Goal: Obtain resource: Obtain resource

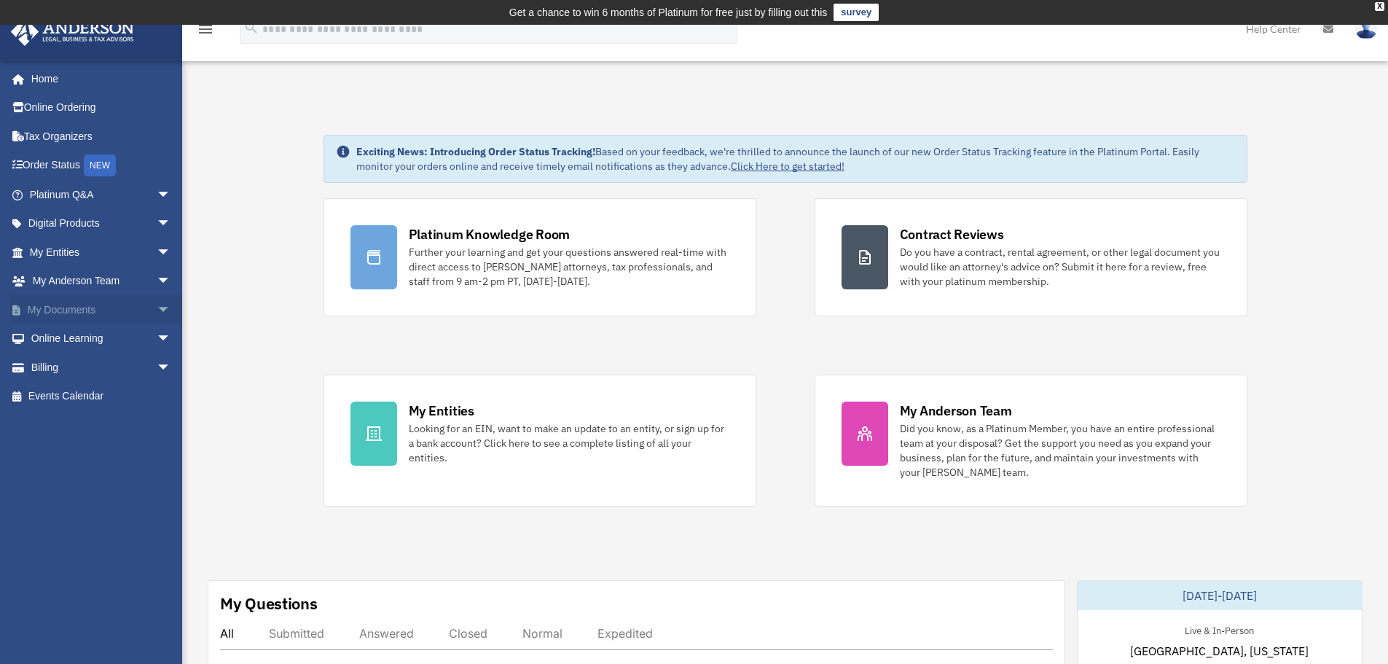
click at [157, 310] on span "arrow_drop_down" at bounding box center [171, 310] width 29 height 30
click at [107, 365] on link "Meeting Minutes" at bounding box center [106, 367] width 173 height 29
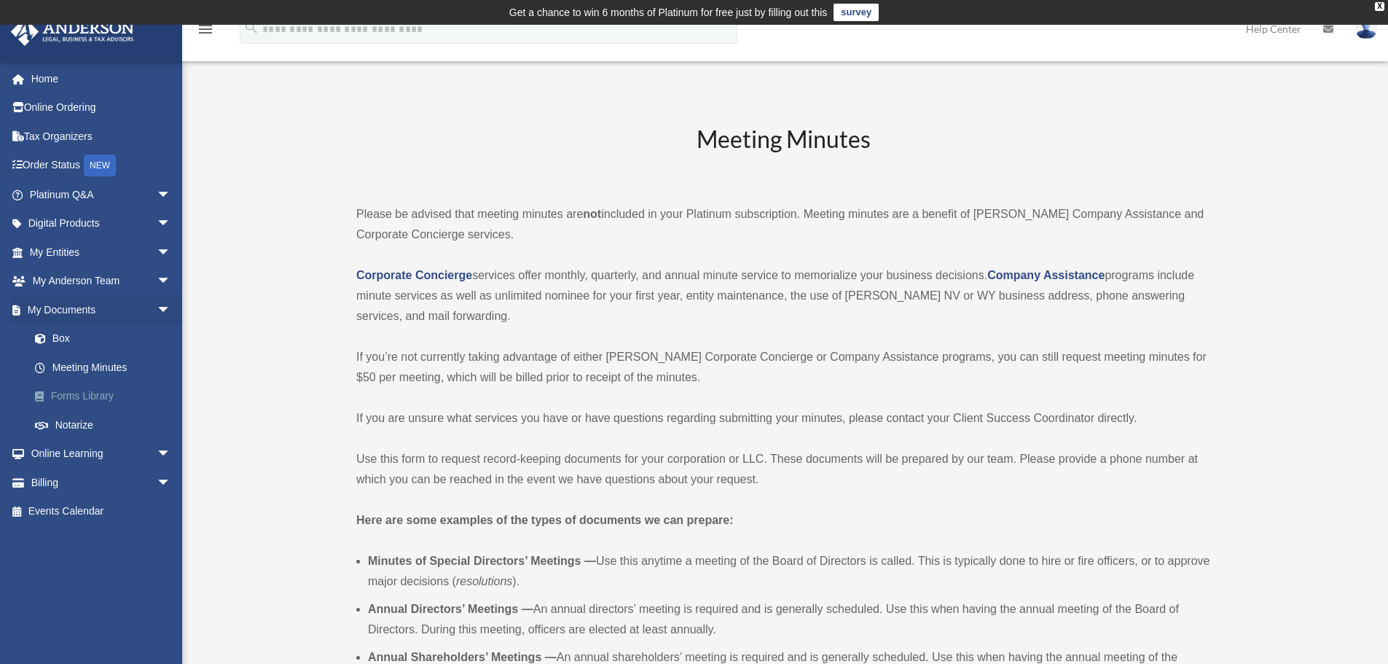
click at [99, 393] on link "Forms Library" at bounding box center [106, 396] width 173 height 29
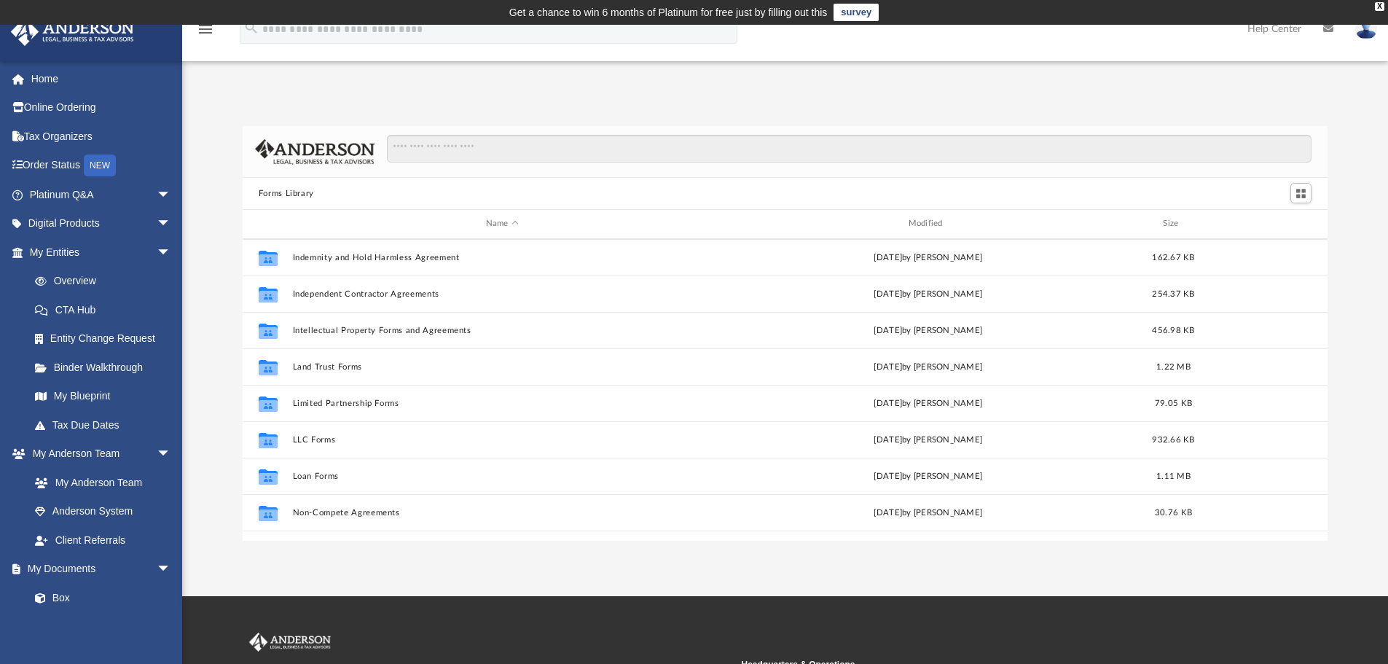
scroll to position [583, 0]
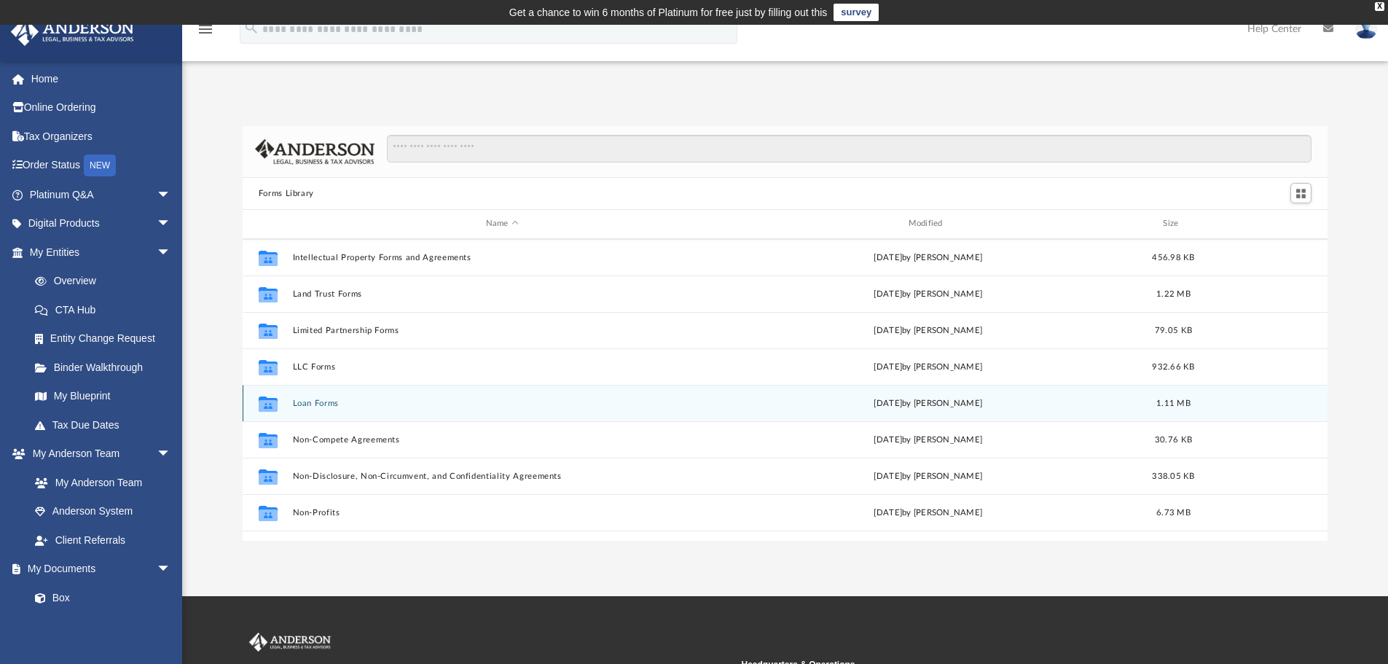
click at [326, 407] on button "Loan Forms" at bounding box center [502, 403] width 420 height 9
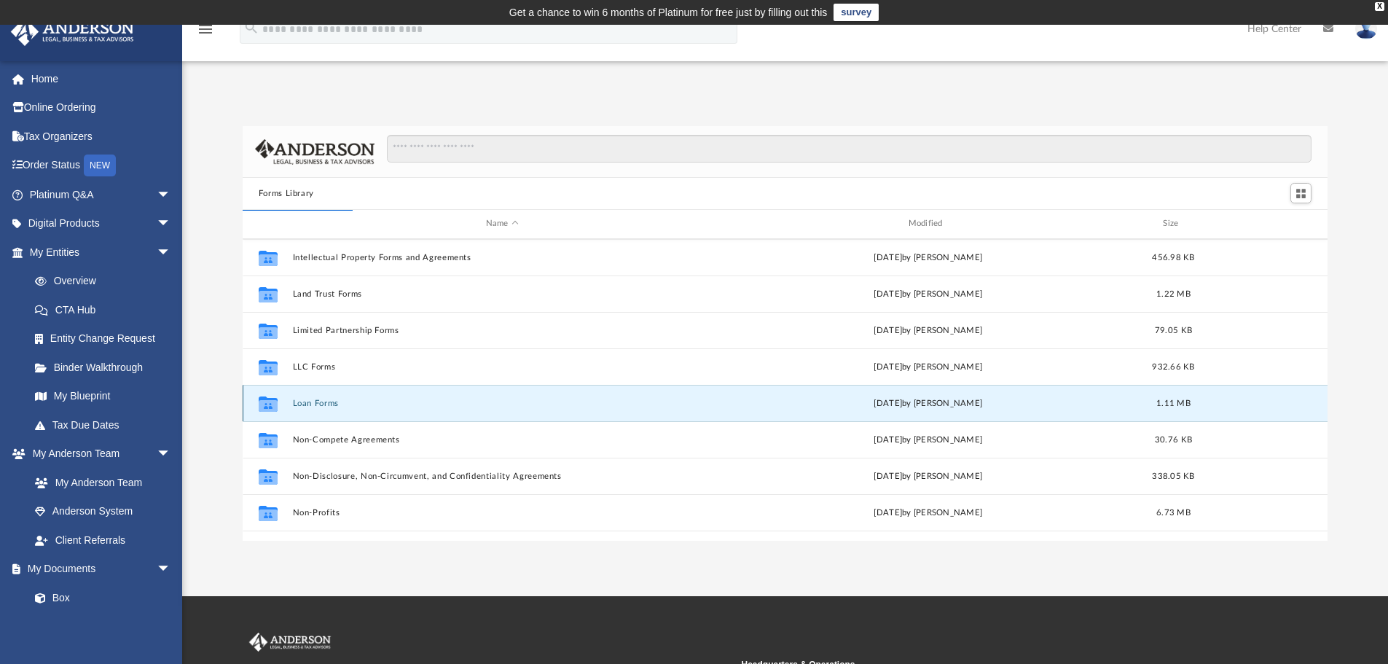
click at [326, 403] on button "Loan Forms" at bounding box center [502, 403] width 420 height 9
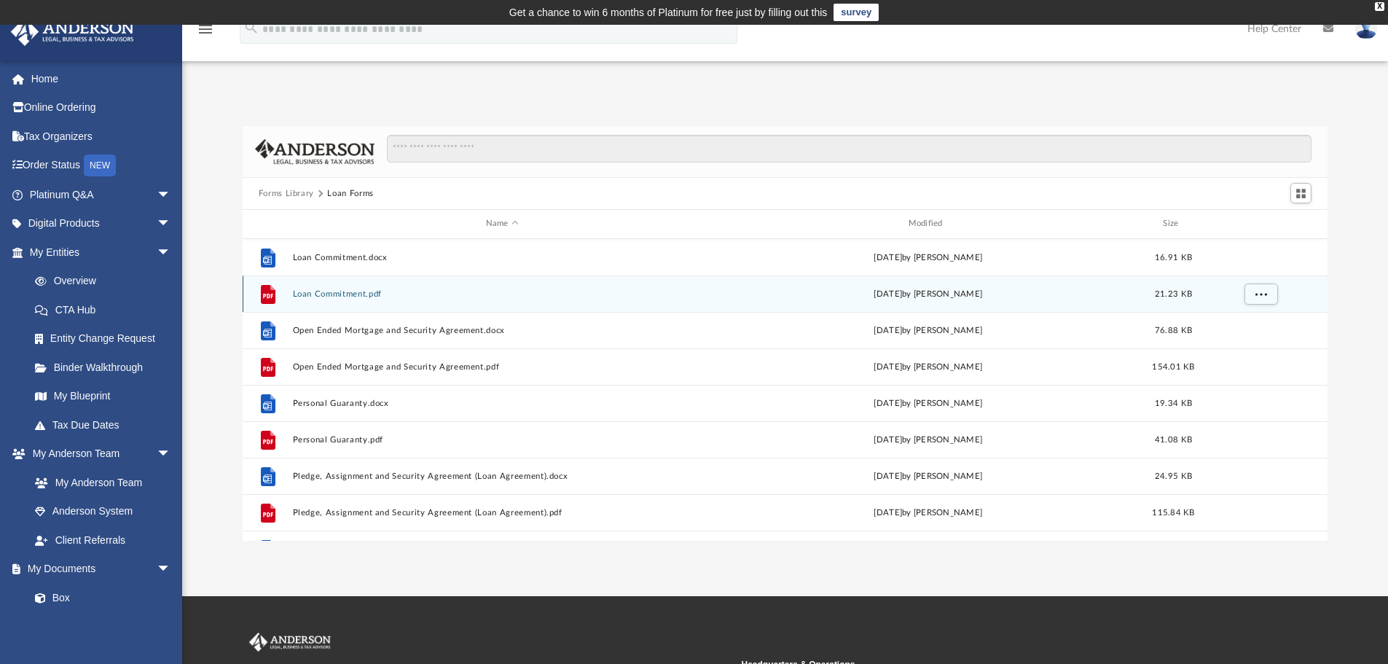
scroll to position [146, 0]
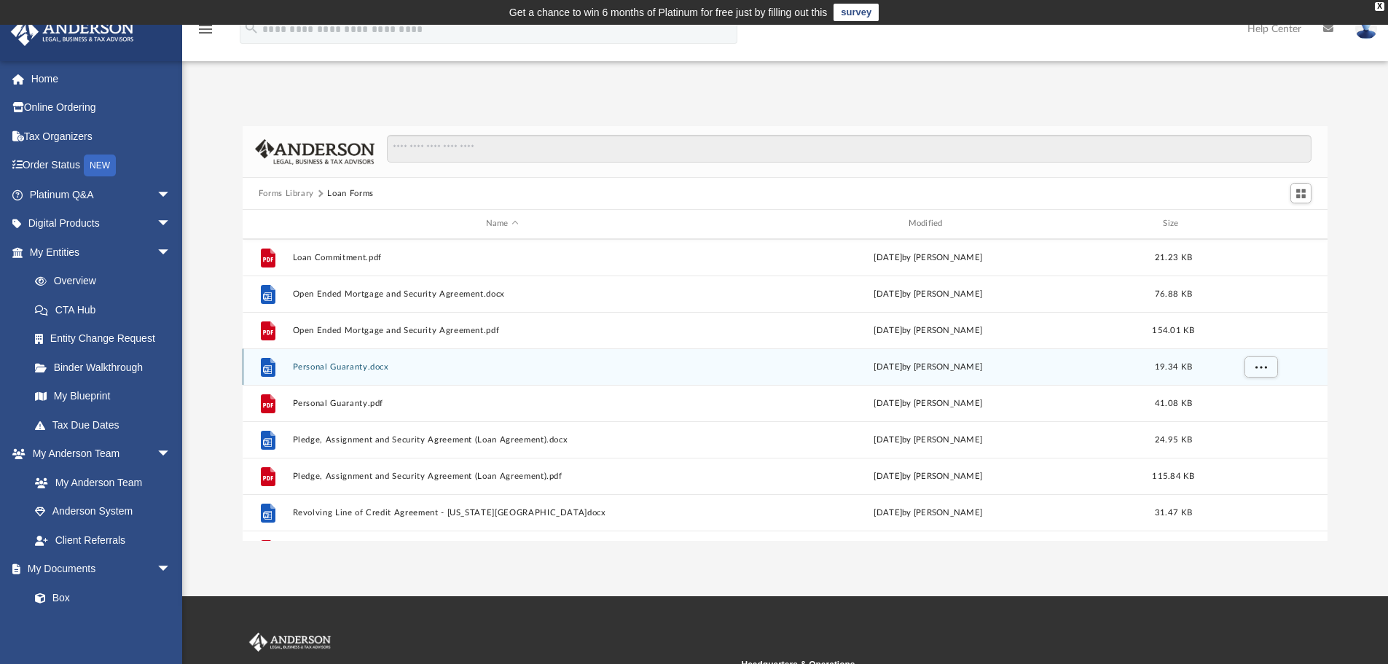
click at [344, 369] on button "Personal Guaranty.docx" at bounding box center [502, 366] width 420 height 9
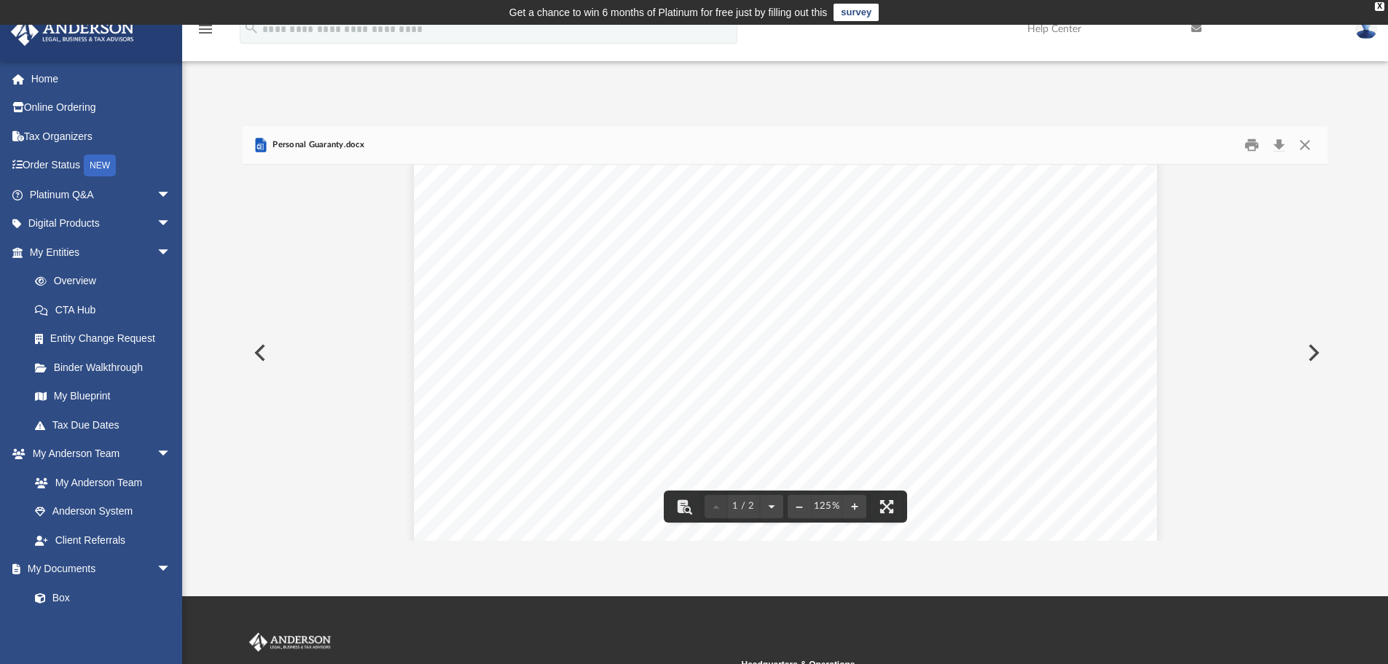
scroll to position [0, 0]
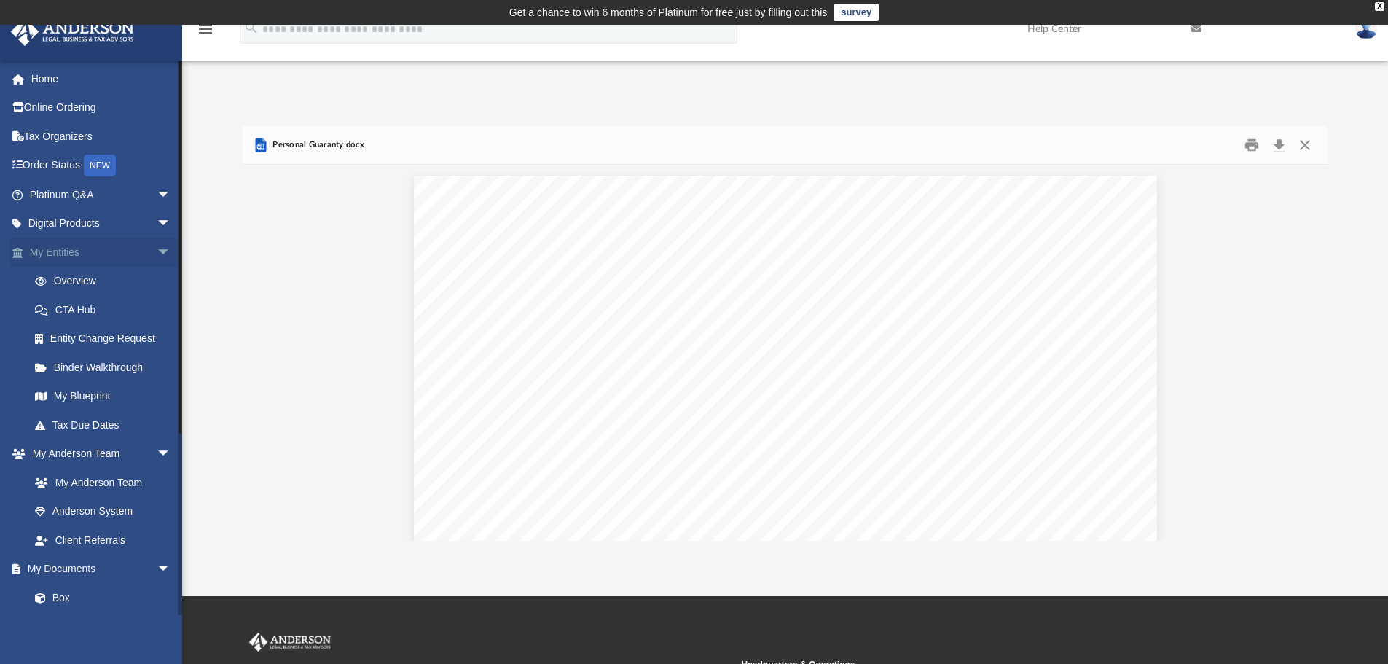
click at [158, 248] on span "arrow_drop_down" at bounding box center [171, 253] width 29 height 30
click at [92, 474] on link "Forms Library" at bounding box center [106, 482] width 173 height 29
click at [97, 481] on link "Forms Library" at bounding box center [106, 482] width 173 height 29
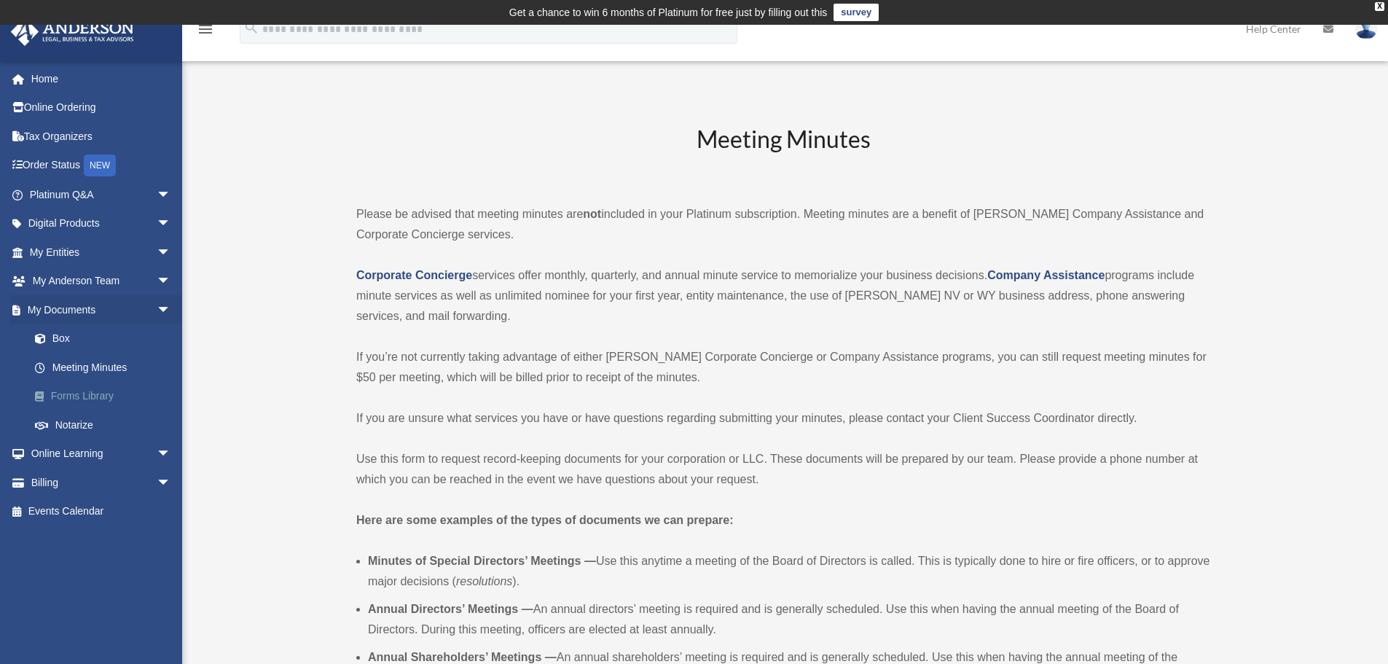
click at [87, 397] on link "Forms Library" at bounding box center [106, 396] width 173 height 29
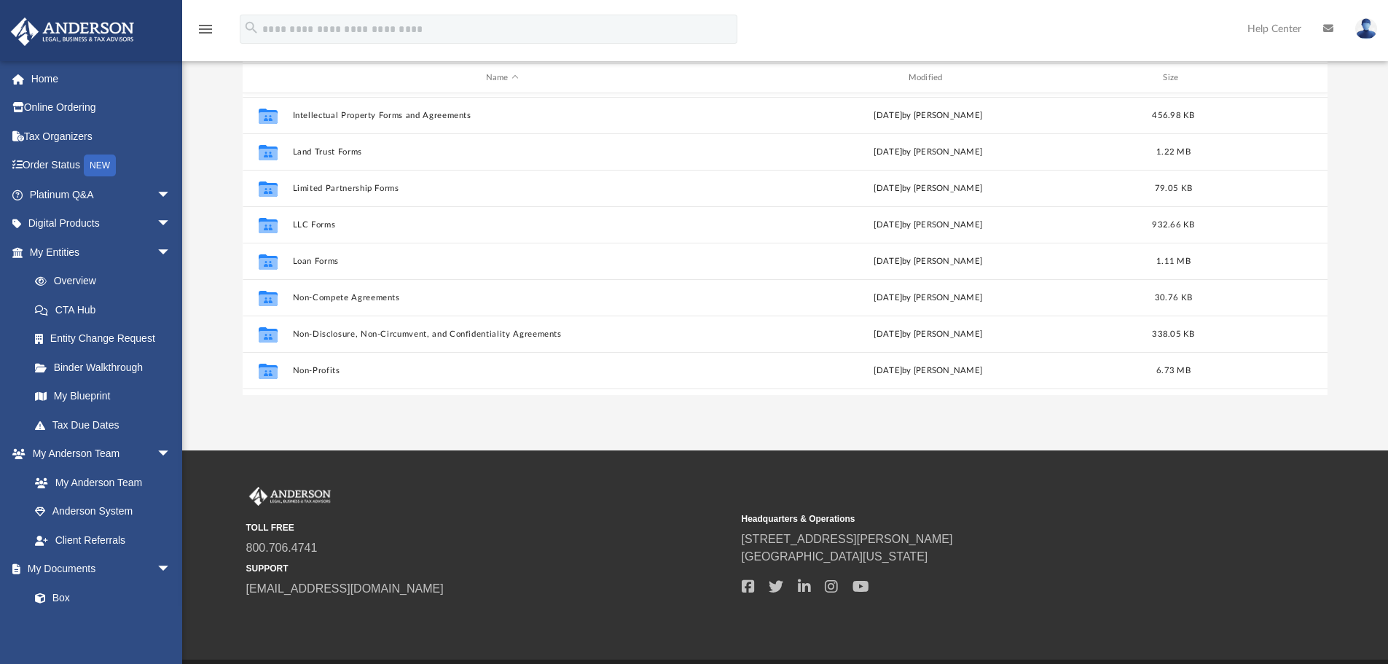
scroll to position [573, 0]
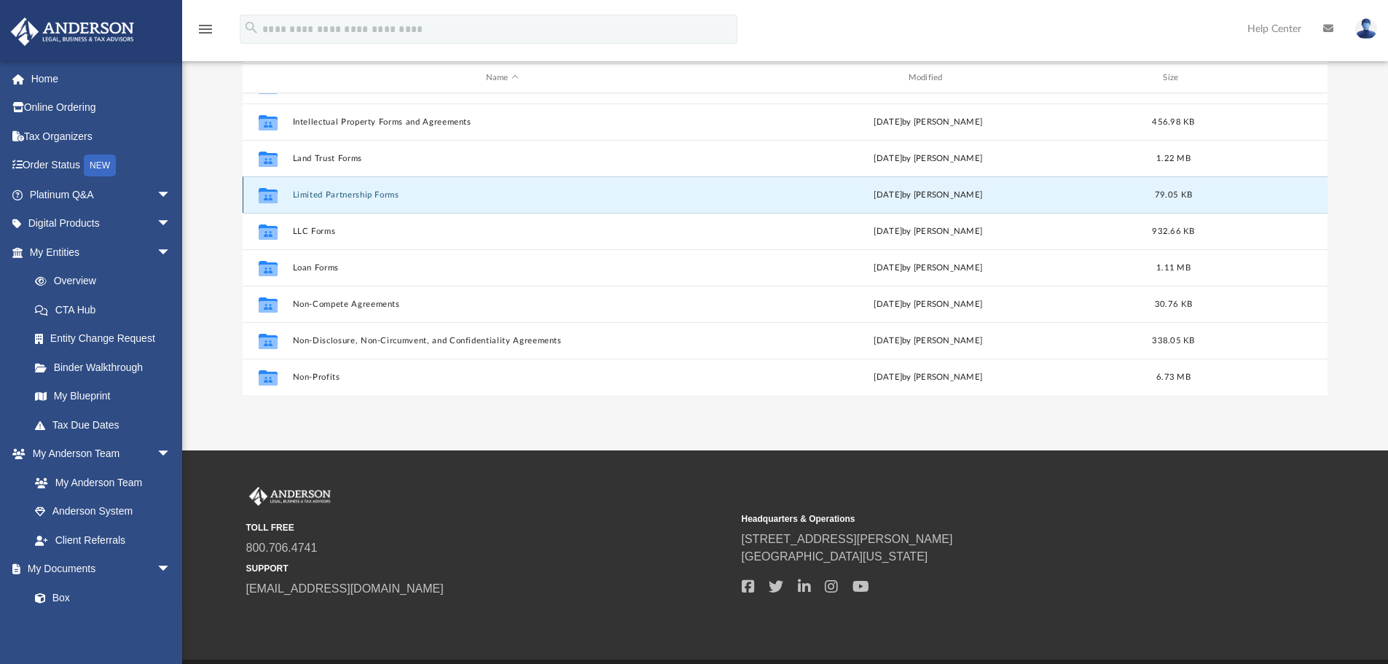
click at [356, 192] on button "Limited Partnership Forms" at bounding box center [502, 194] width 420 height 9
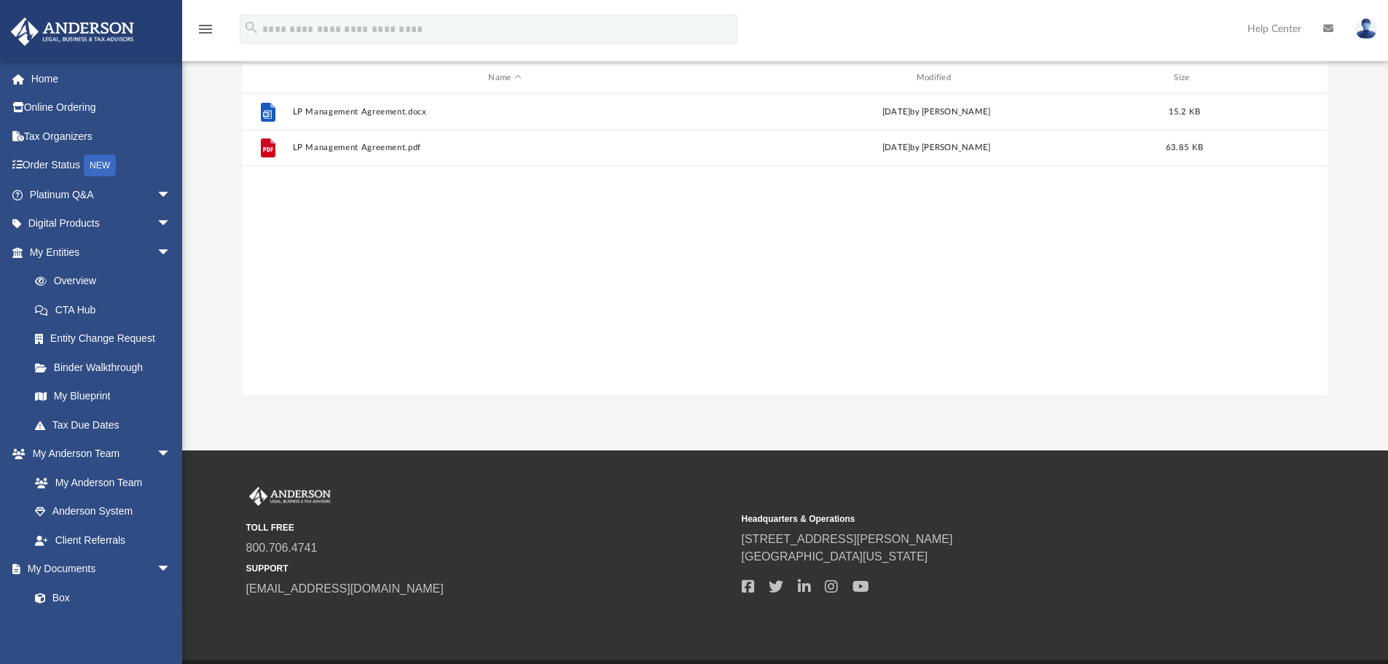
scroll to position [0, 0]
click at [157, 248] on span "arrow_drop_down" at bounding box center [171, 253] width 29 height 30
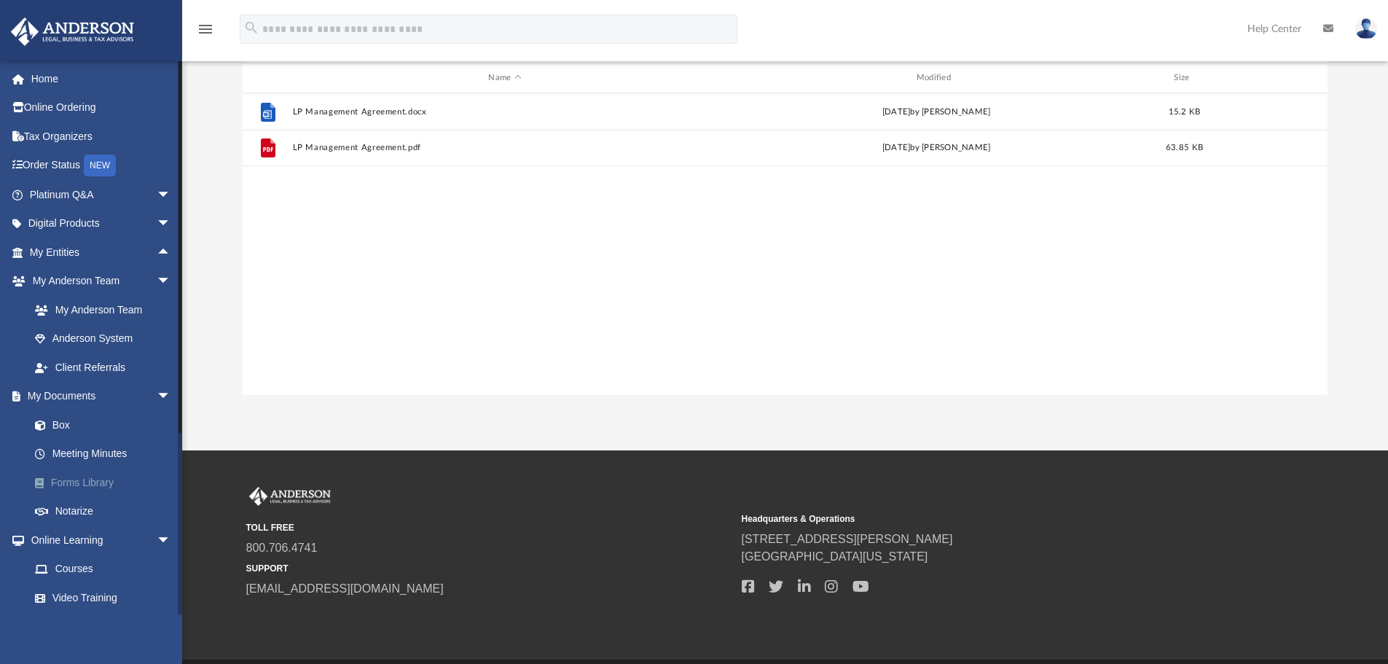
click at [88, 480] on link "Forms Library" at bounding box center [106, 482] width 173 height 29
click at [88, 481] on link "Forms Library" at bounding box center [106, 482] width 173 height 29
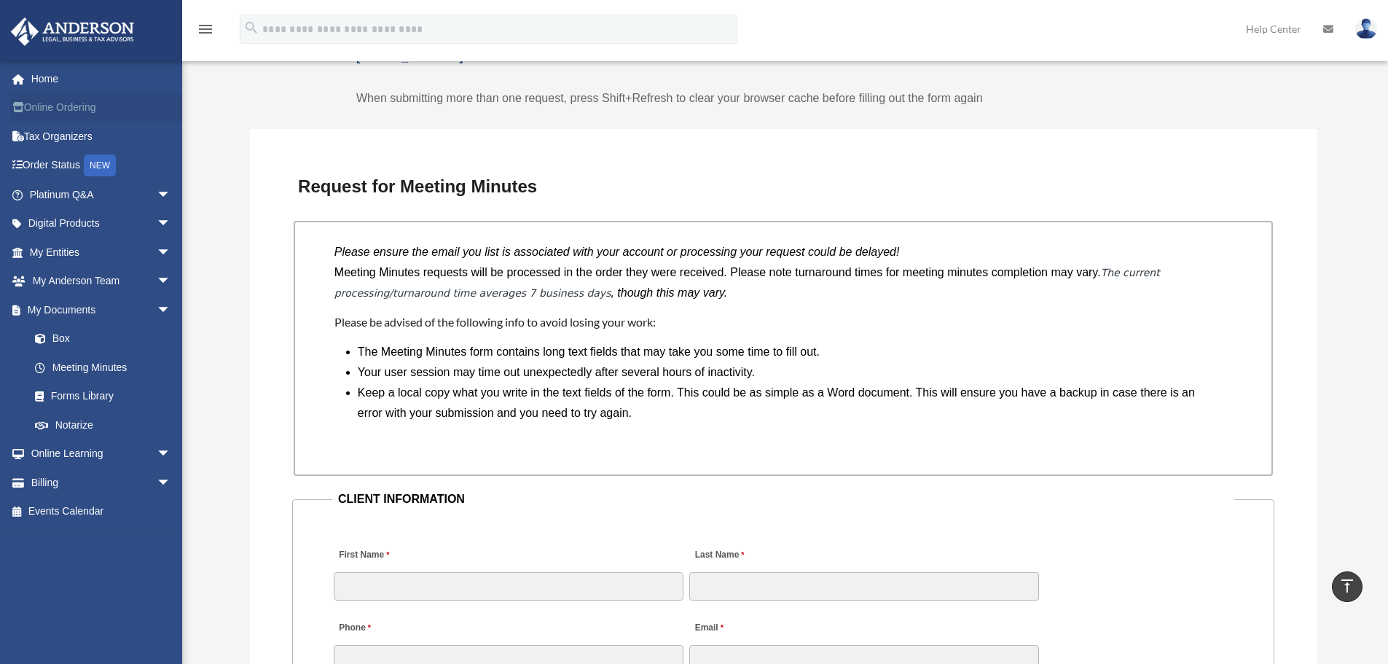
scroll to position [874, 0]
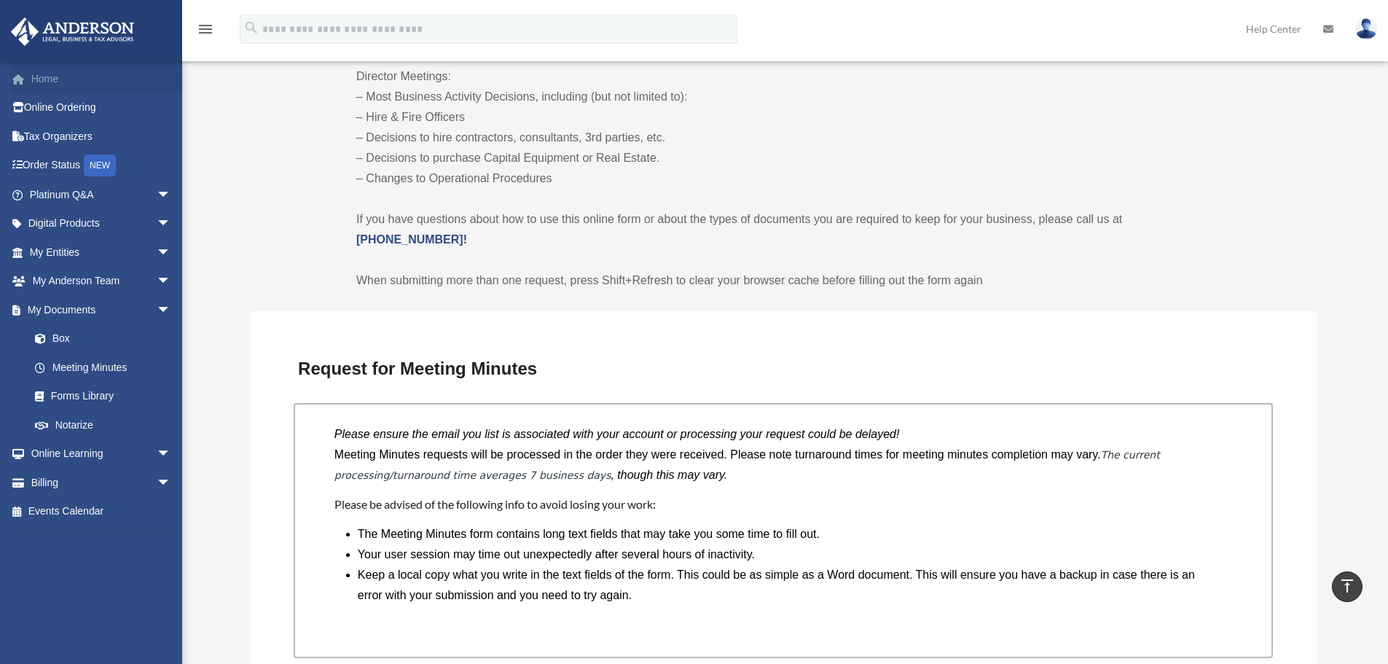
click at [64, 79] on link "Home" at bounding box center [101, 78] width 183 height 29
click at [41, 77] on link "Home" at bounding box center [101, 78] width 183 height 29
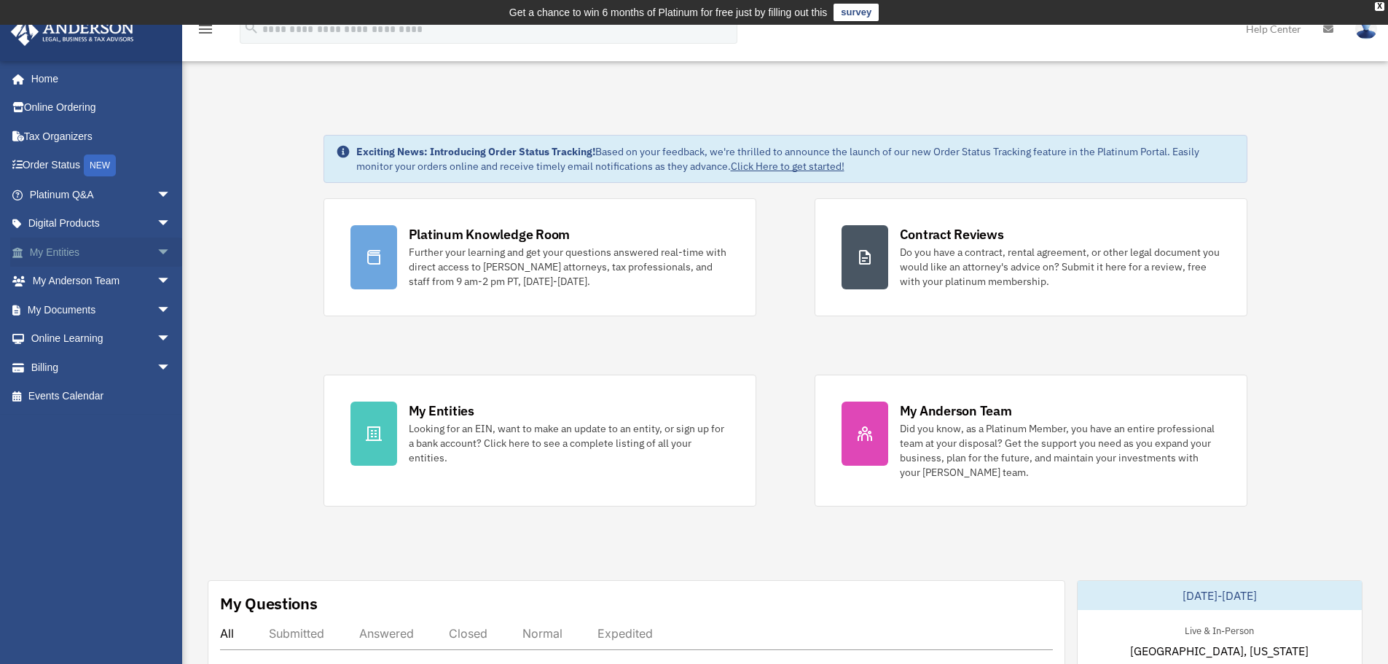
click at [157, 252] on span "arrow_drop_down" at bounding box center [171, 253] width 29 height 30
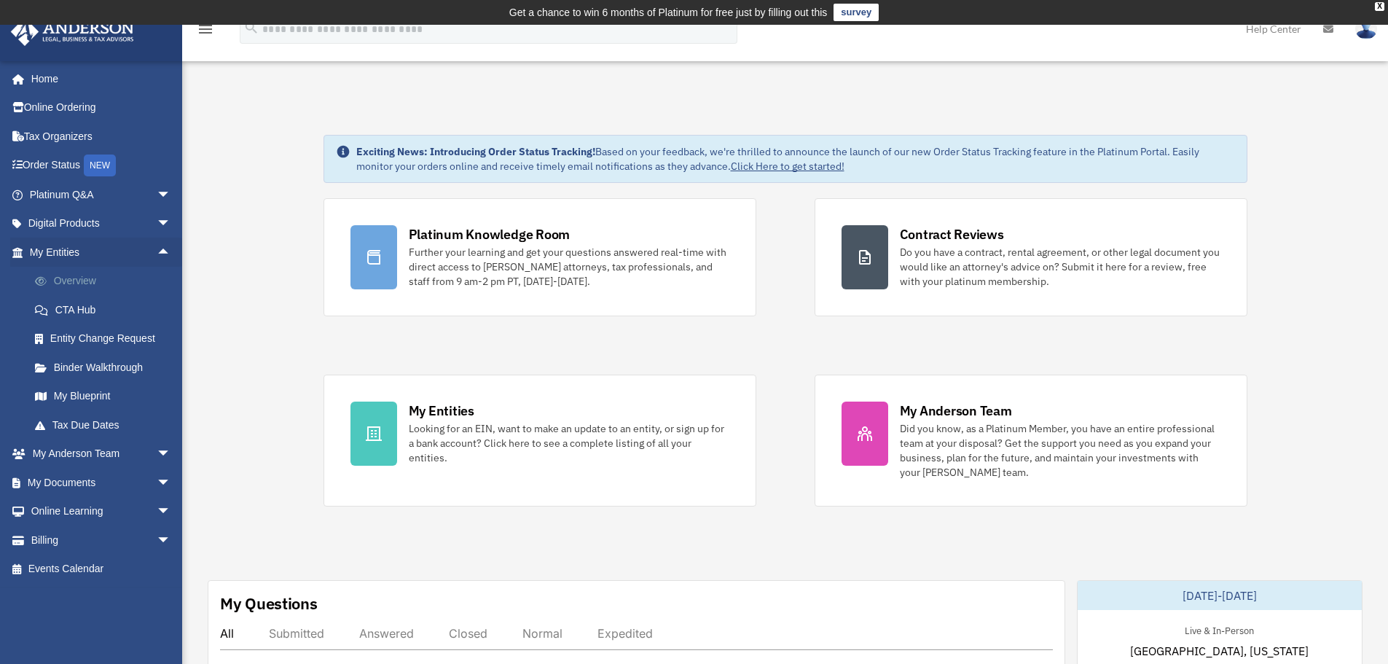
click at [79, 281] on link "Overview" at bounding box center [106, 281] width 173 height 29
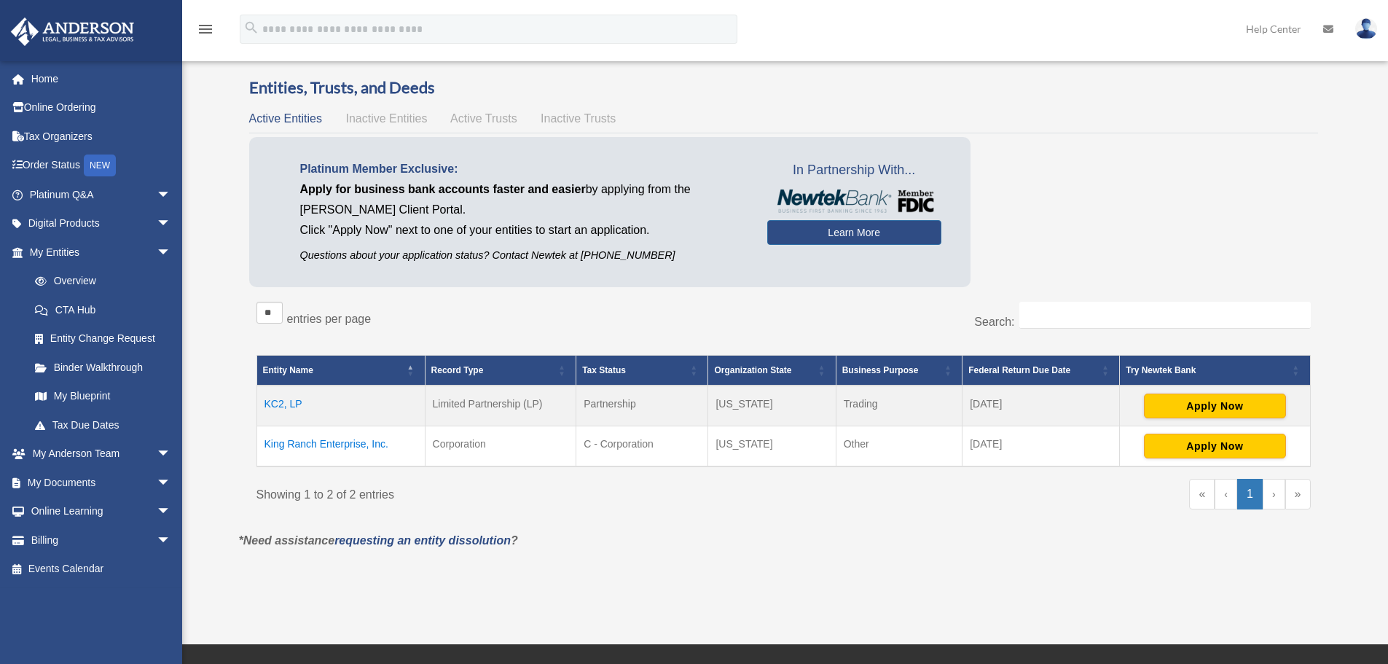
scroll to position [73, 0]
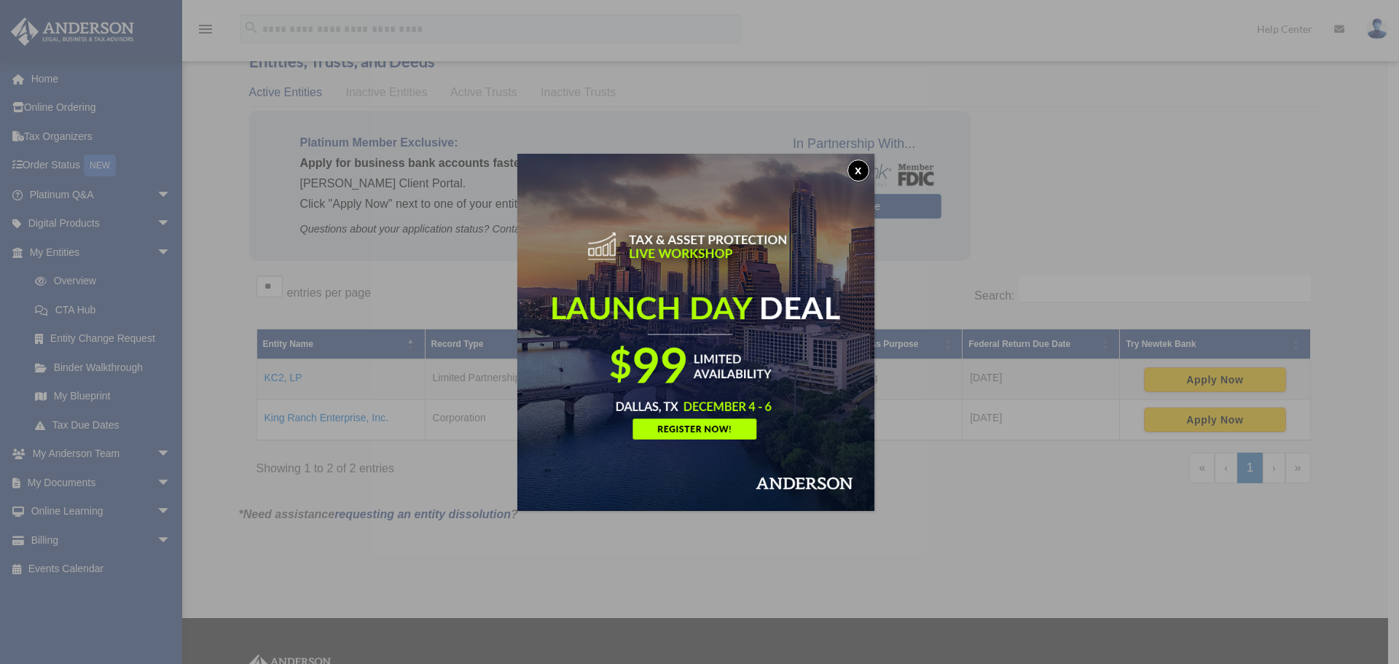
click at [860, 168] on button "x" at bounding box center [858, 171] width 22 height 22
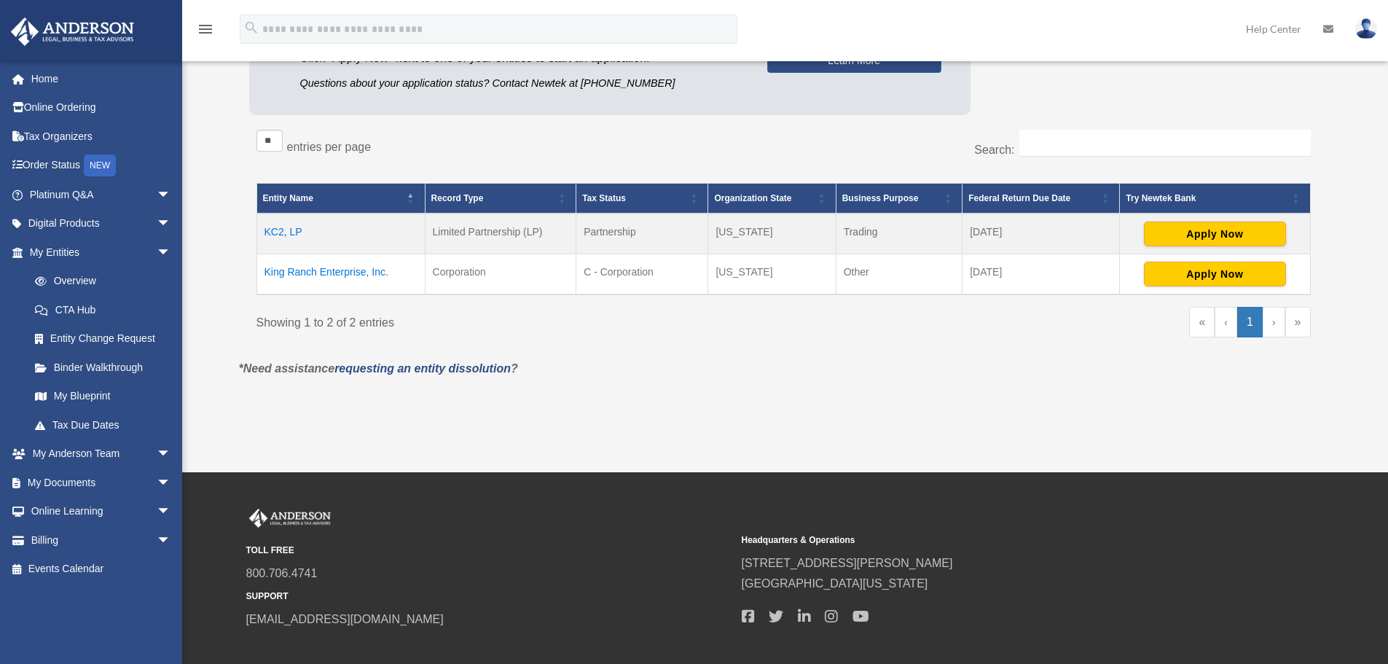
scroll to position [0, 0]
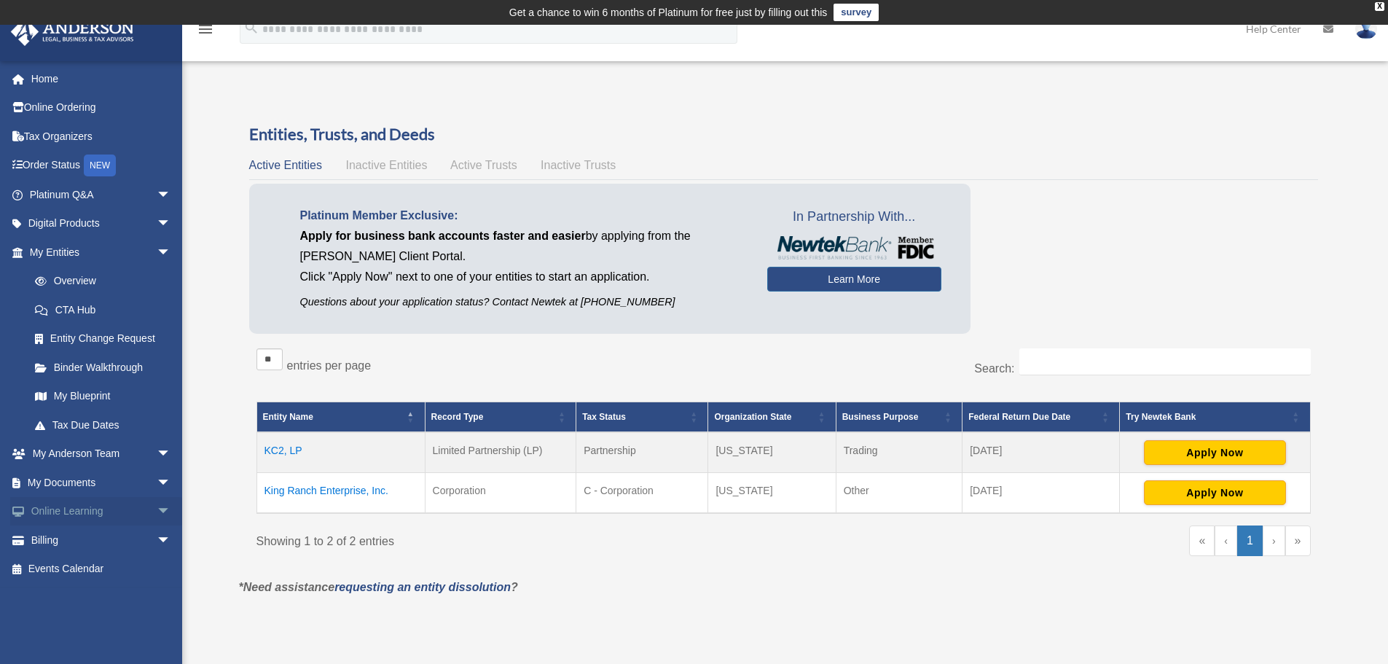
click at [157, 506] on span "arrow_drop_down" at bounding box center [171, 512] width 29 height 30
click at [157, 507] on span "arrow_drop_up" at bounding box center [171, 512] width 29 height 30
click at [83, 483] on link "My Documents arrow_drop_down" at bounding box center [101, 482] width 183 height 29
click at [157, 479] on span "arrow_drop_down" at bounding box center [171, 483] width 29 height 30
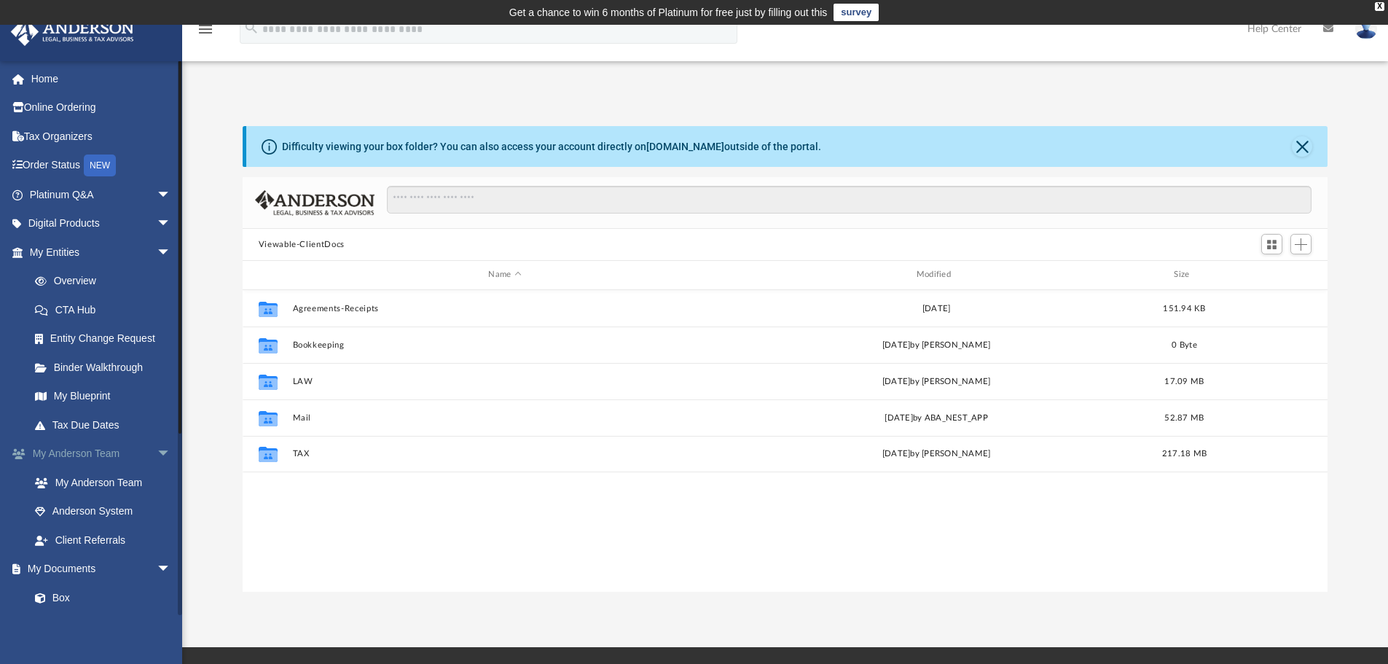
scroll to position [321, 1074]
click at [157, 245] on span "arrow_drop_down" at bounding box center [171, 253] width 29 height 30
click at [87, 453] on link "Meeting Minutes" at bounding box center [106, 453] width 173 height 29
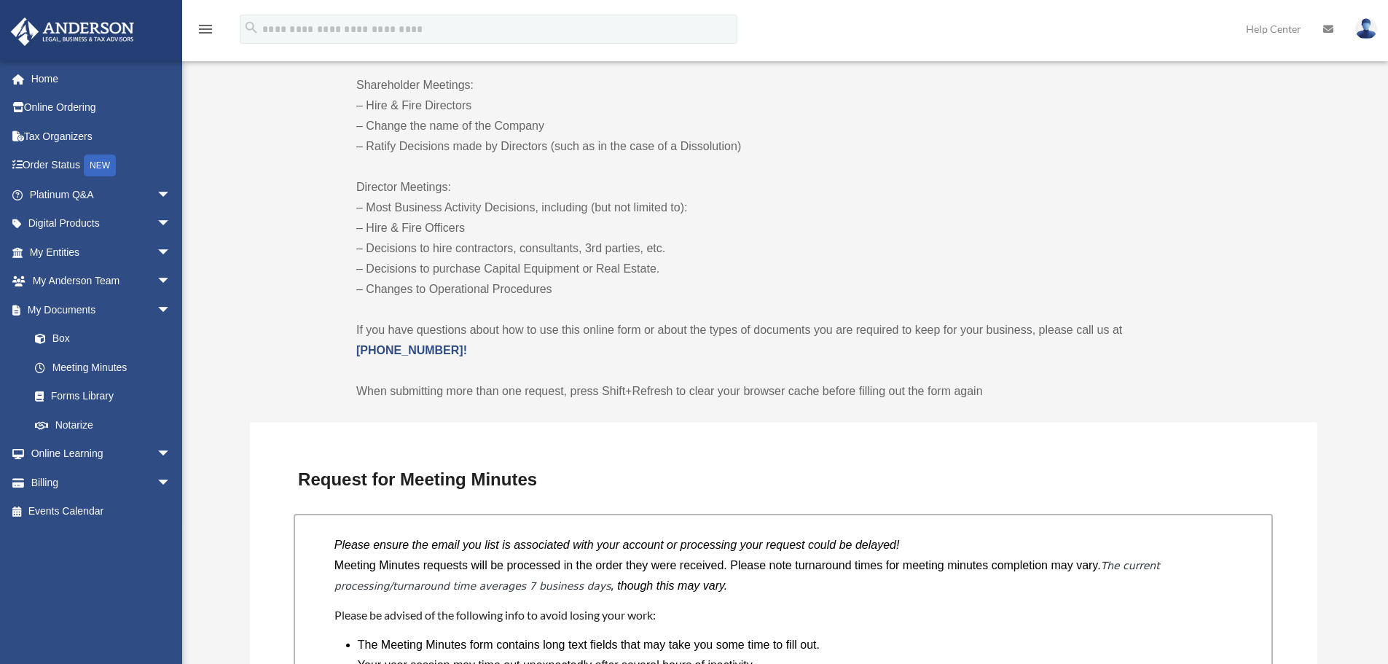
scroll to position [525, 0]
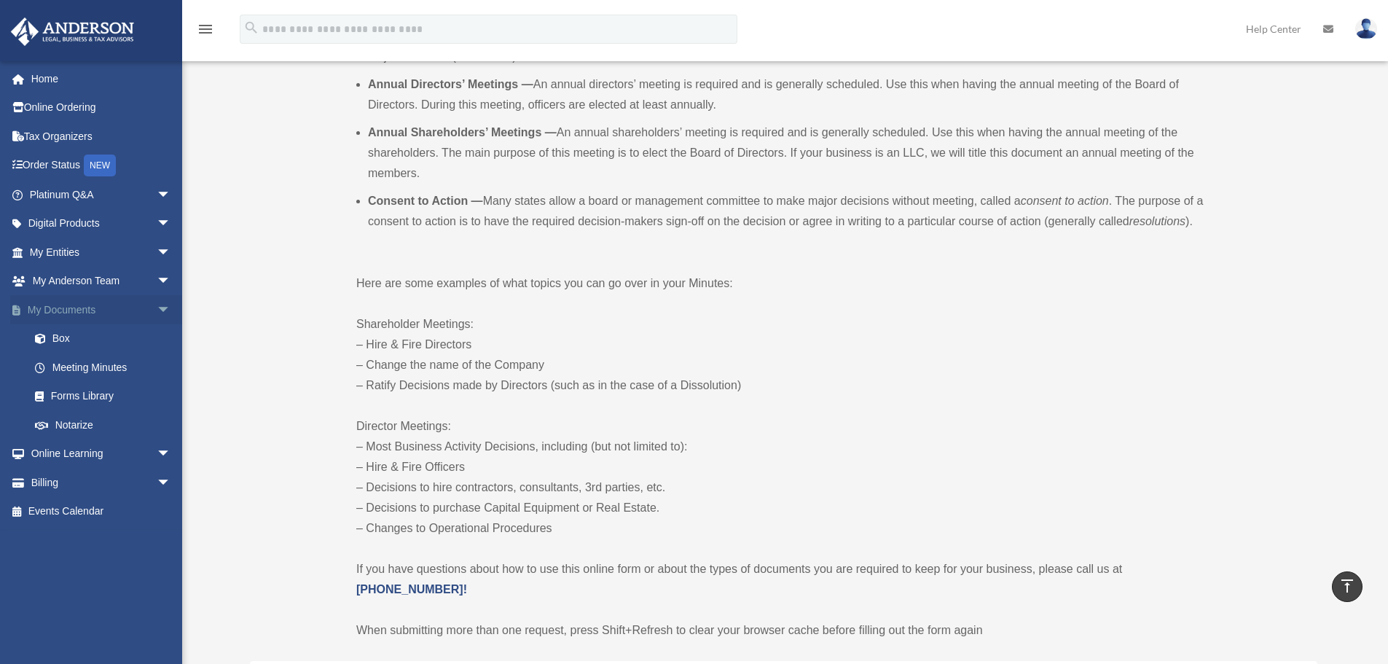
click at [157, 309] on span "arrow_drop_down" at bounding box center [171, 310] width 29 height 30
click at [157, 250] on span "arrow_drop_down" at bounding box center [171, 253] width 29 height 30
click at [80, 371] on link "Binder Walkthrough" at bounding box center [106, 367] width 173 height 29
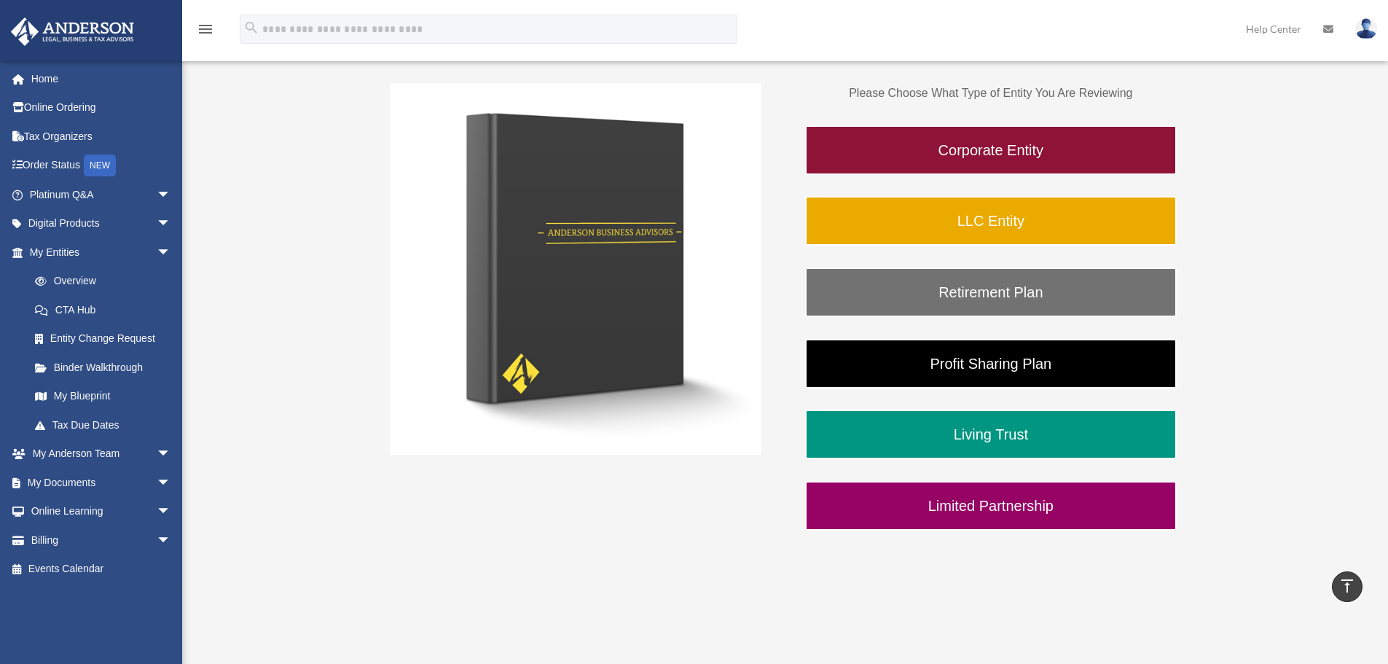
scroll to position [293, 0]
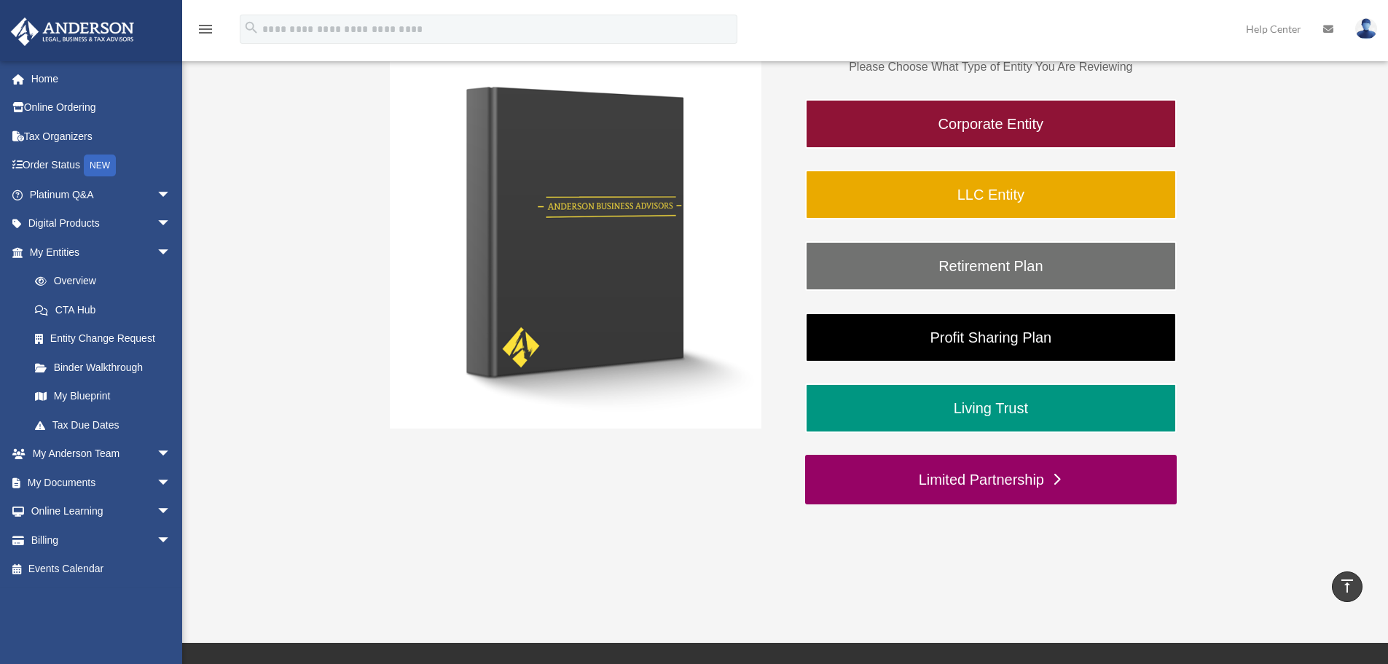
click at [997, 474] on link "Limited Partnership" at bounding box center [991, 480] width 372 height 50
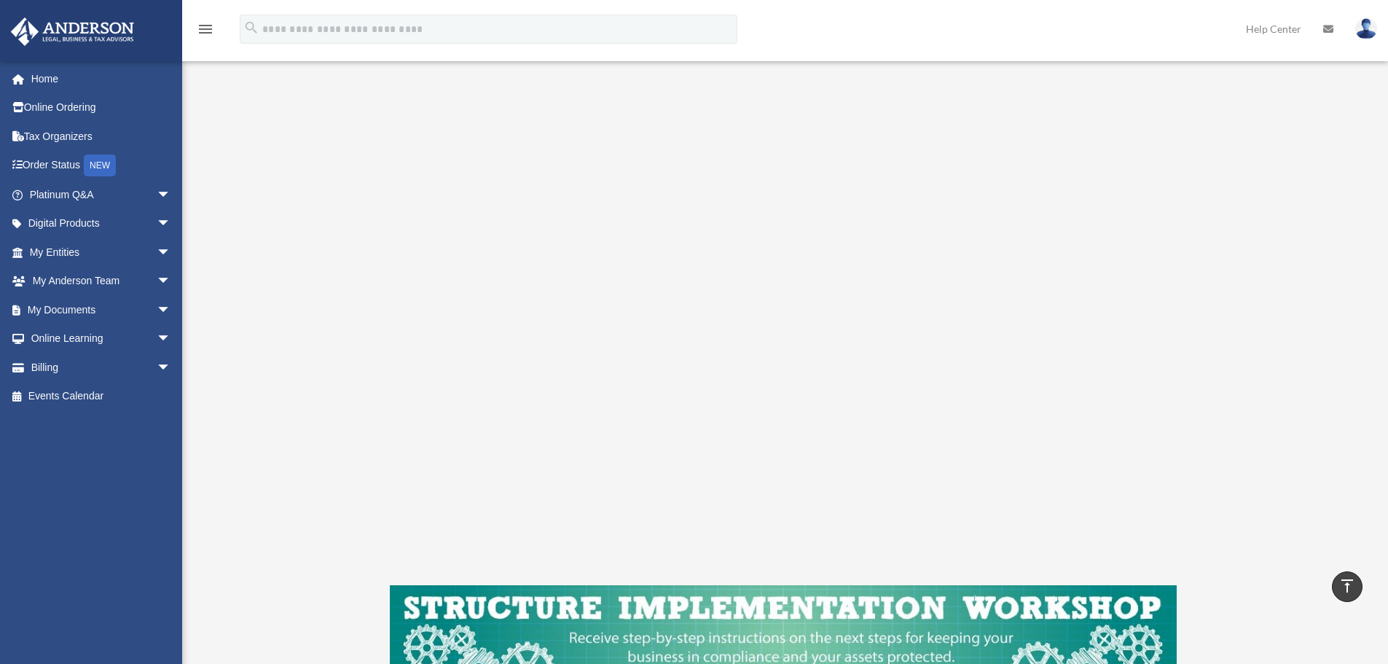
scroll to position [219, 0]
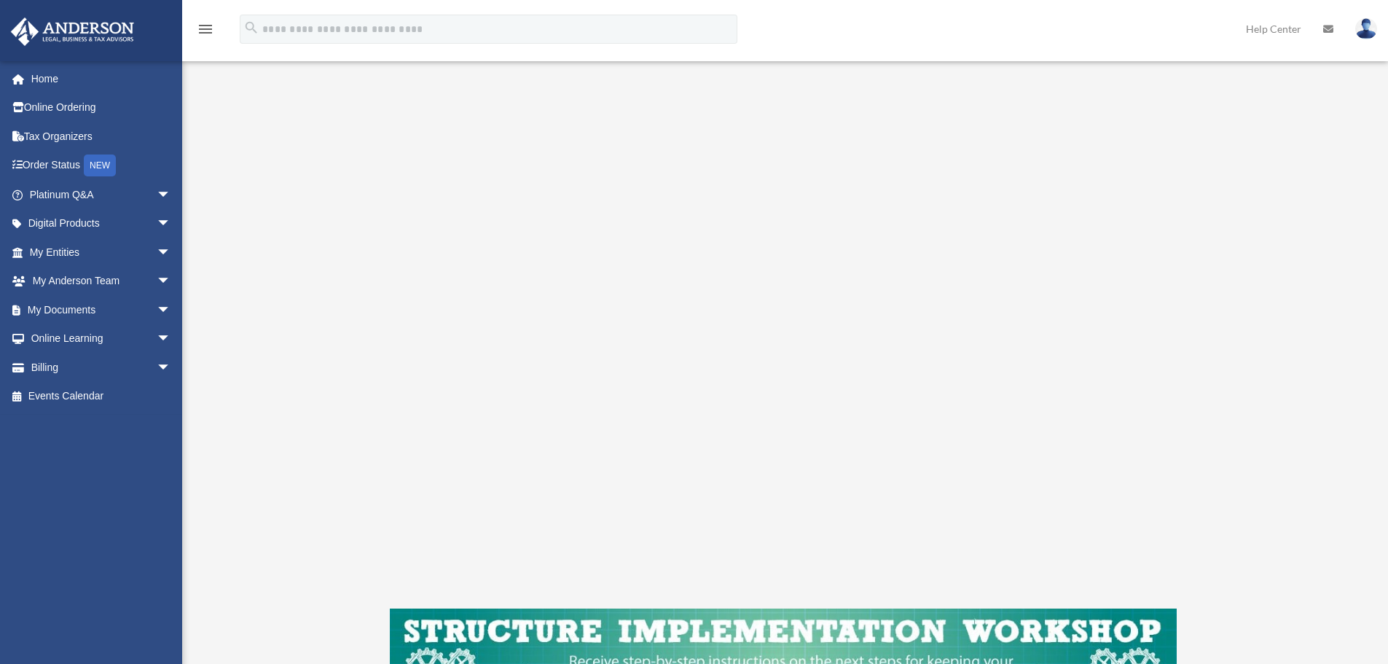
click at [291, 383] on div "Limited Partnership To pause video at anytime, simply click on the video." at bounding box center [783, 352] width 1089 height 895
